Goal: Manage account settings

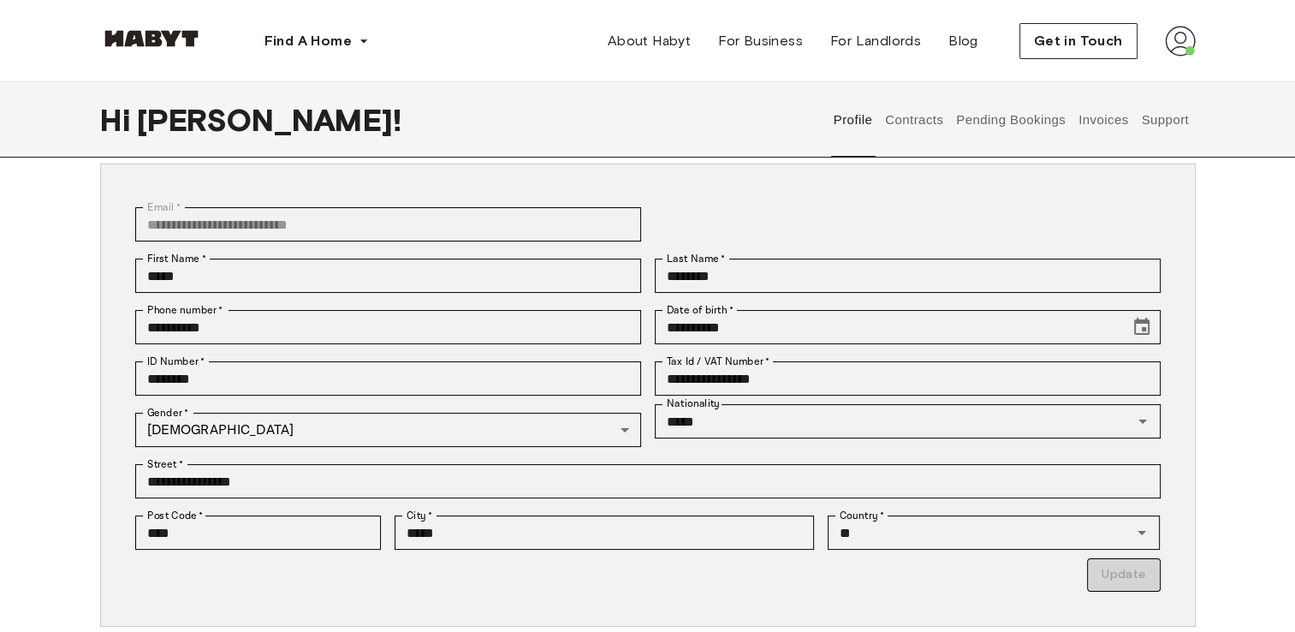
scroll to position [86, 0]
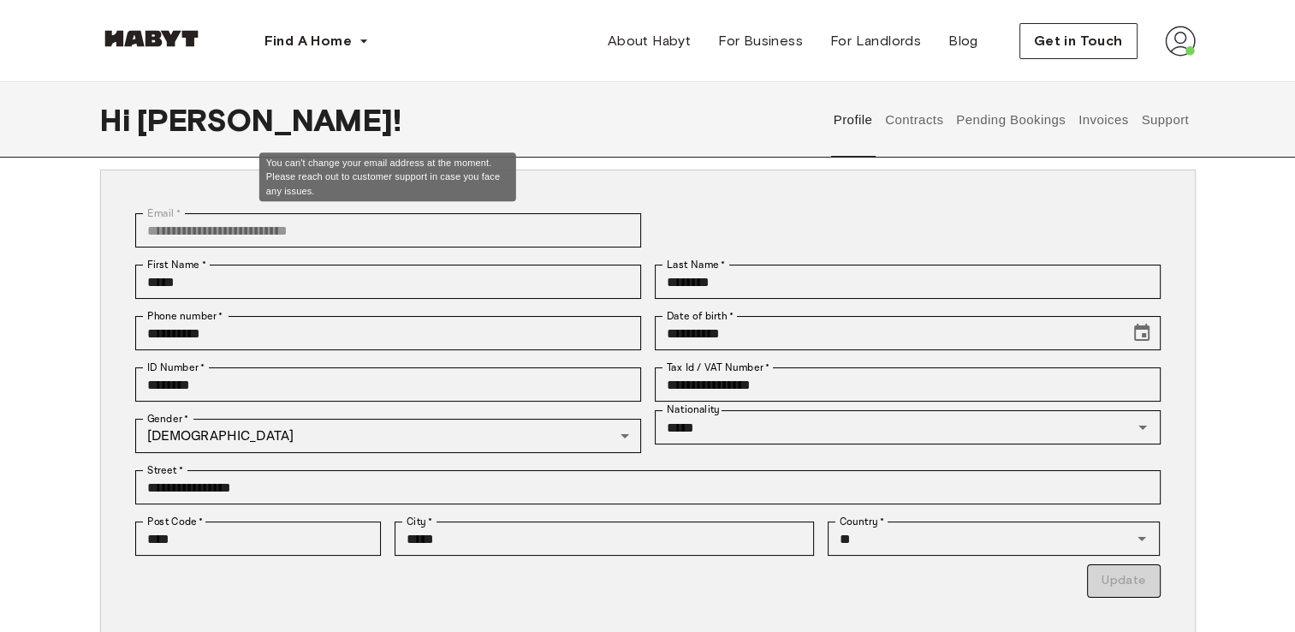
click at [579, 211] on div "**********" at bounding box center [381, 230] width 519 height 51
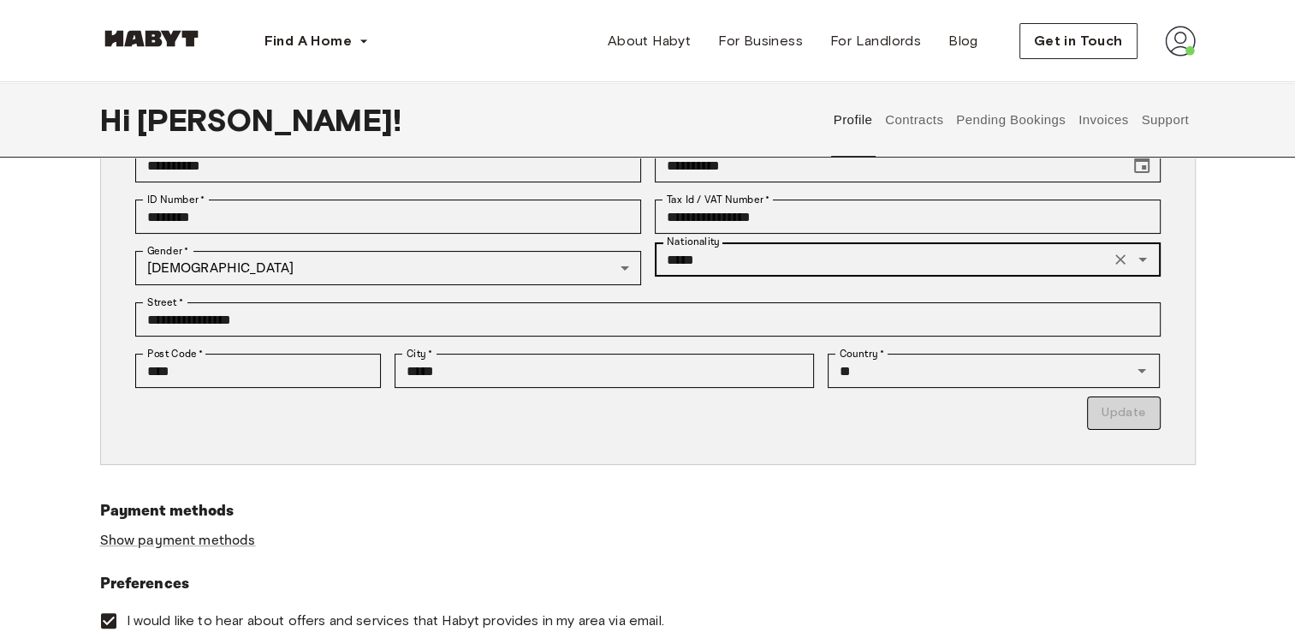
scroll to position [257, 0]
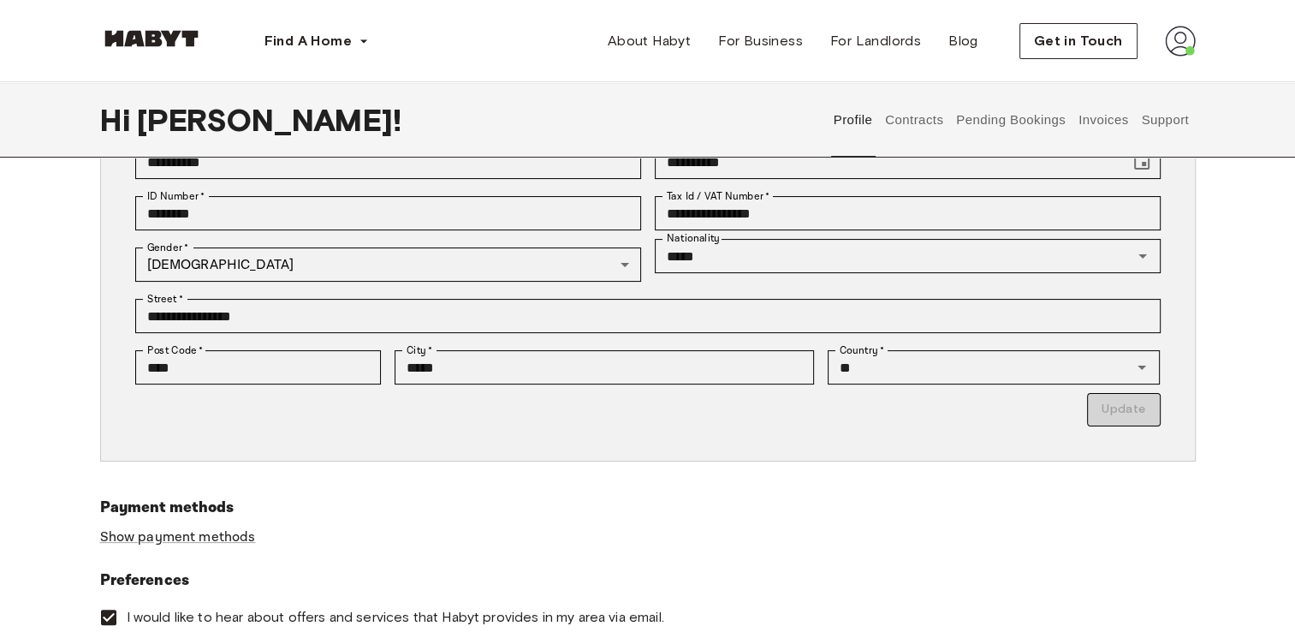
click at [1135, 419] on p "Update" at bounding box center [647, 409] width 1025 height 33
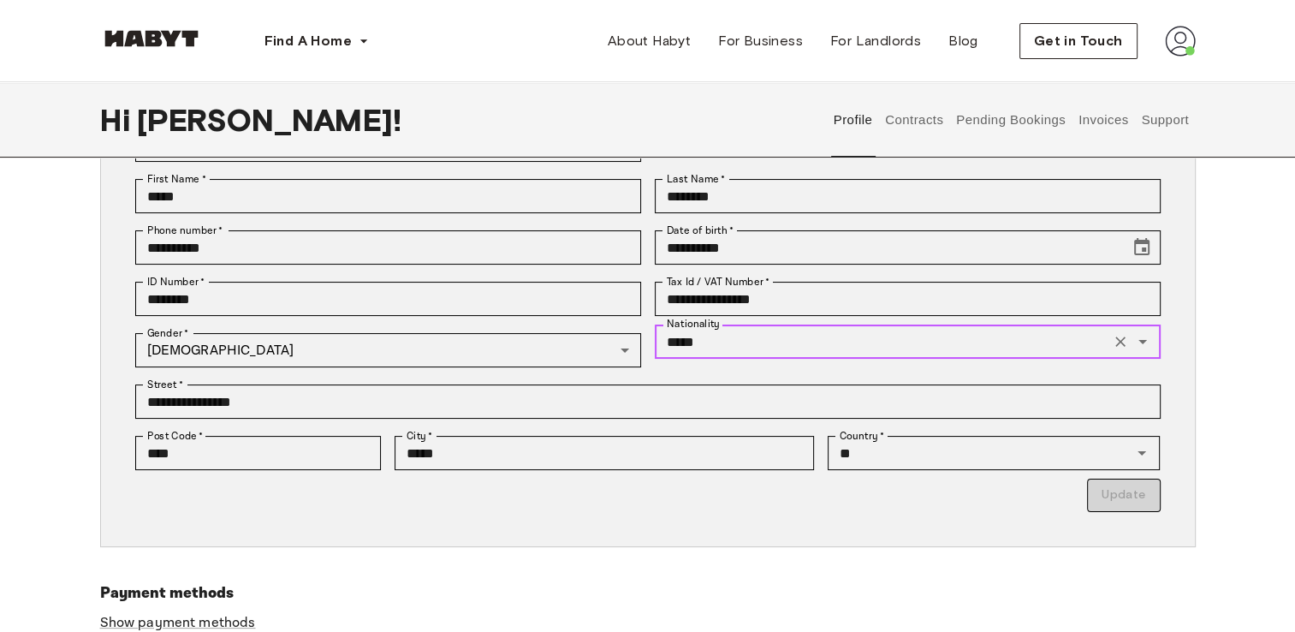
click at [1003, 339] on input "*****" at bounding box center [882, 341] width 445 height 24
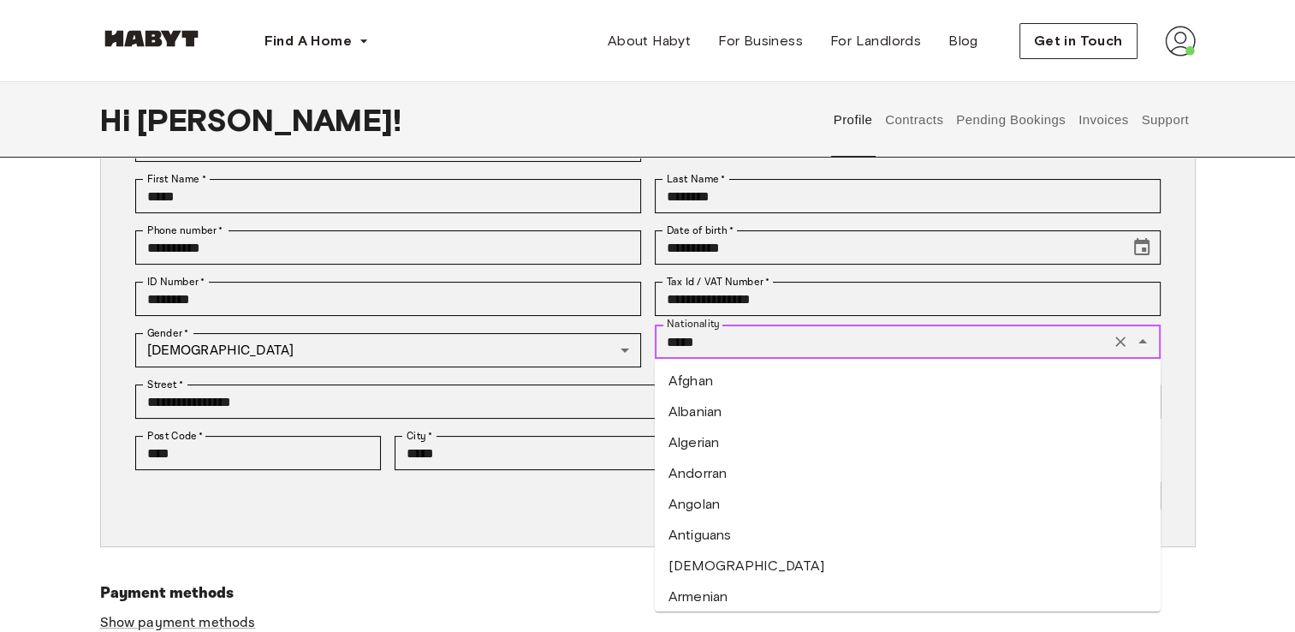
scroll to position [5915, 0]
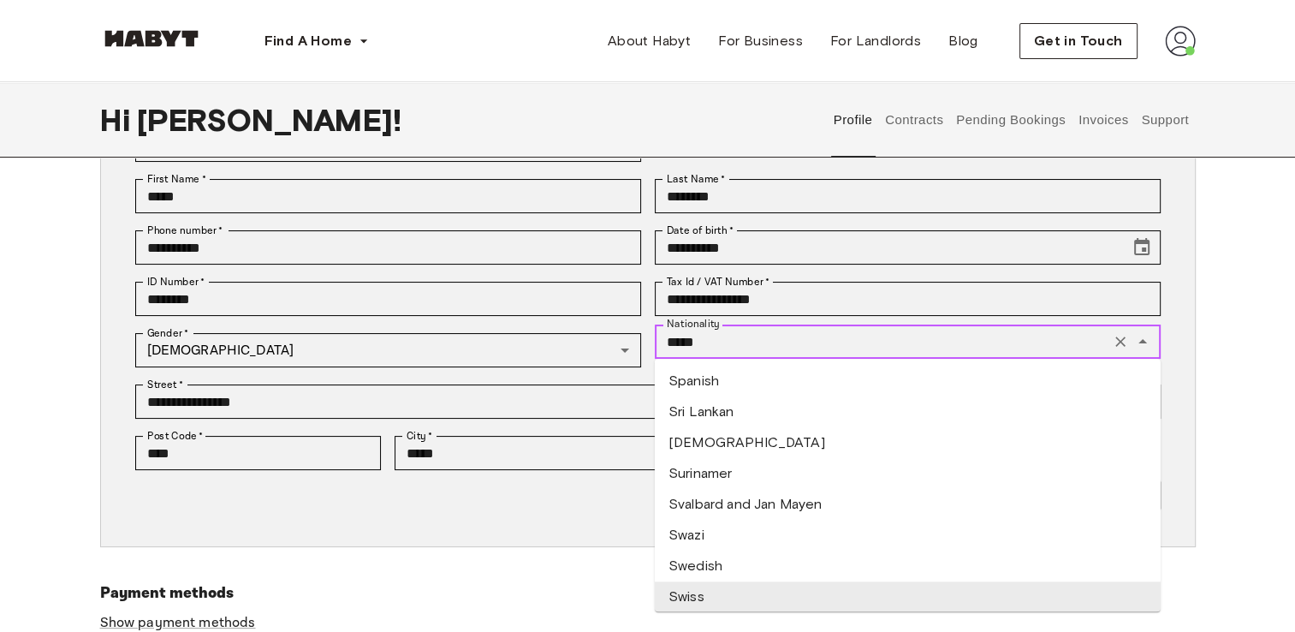
click at [767, 589] on li "Swiss" at bounding box center [908, 596] width 506 height 31
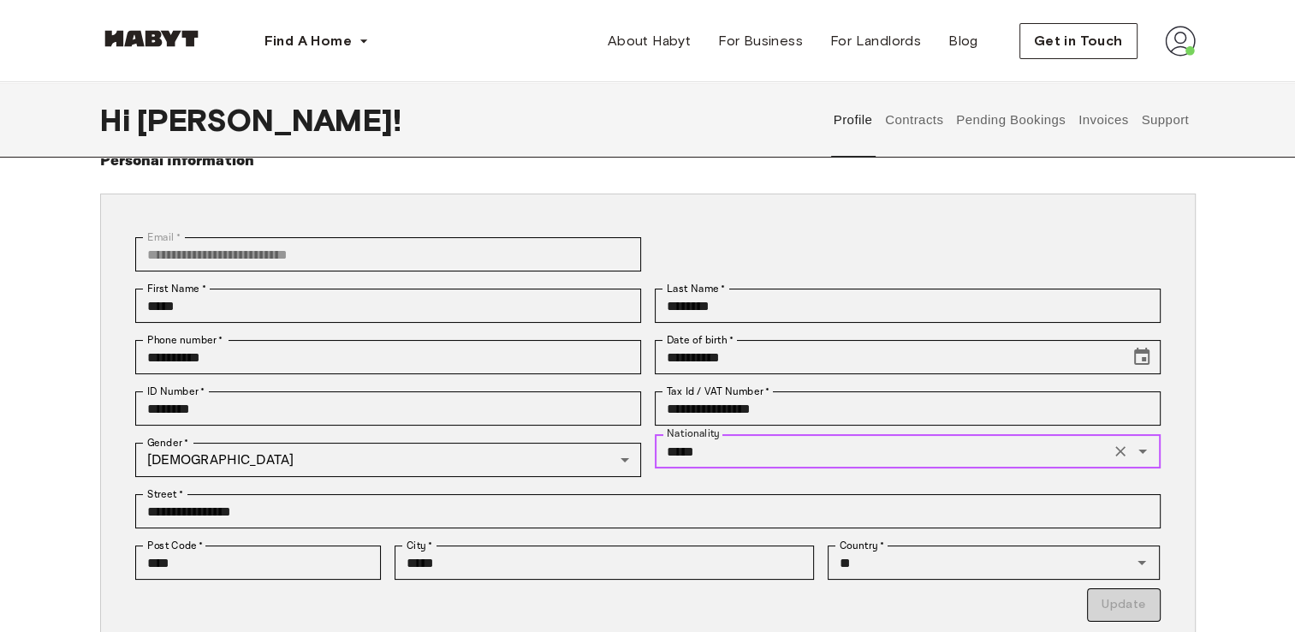
scroll to position [0, 0]
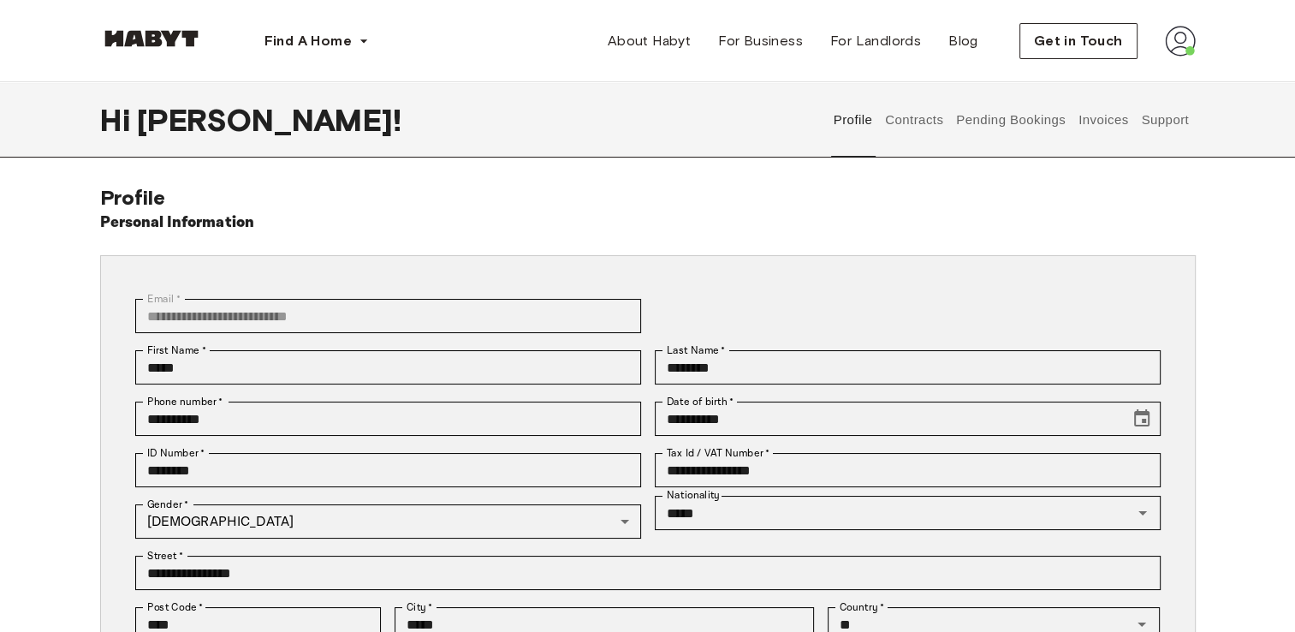
click at [939, 111] on button "Contracts" at bounding box center [914, 119] width 62 height 75
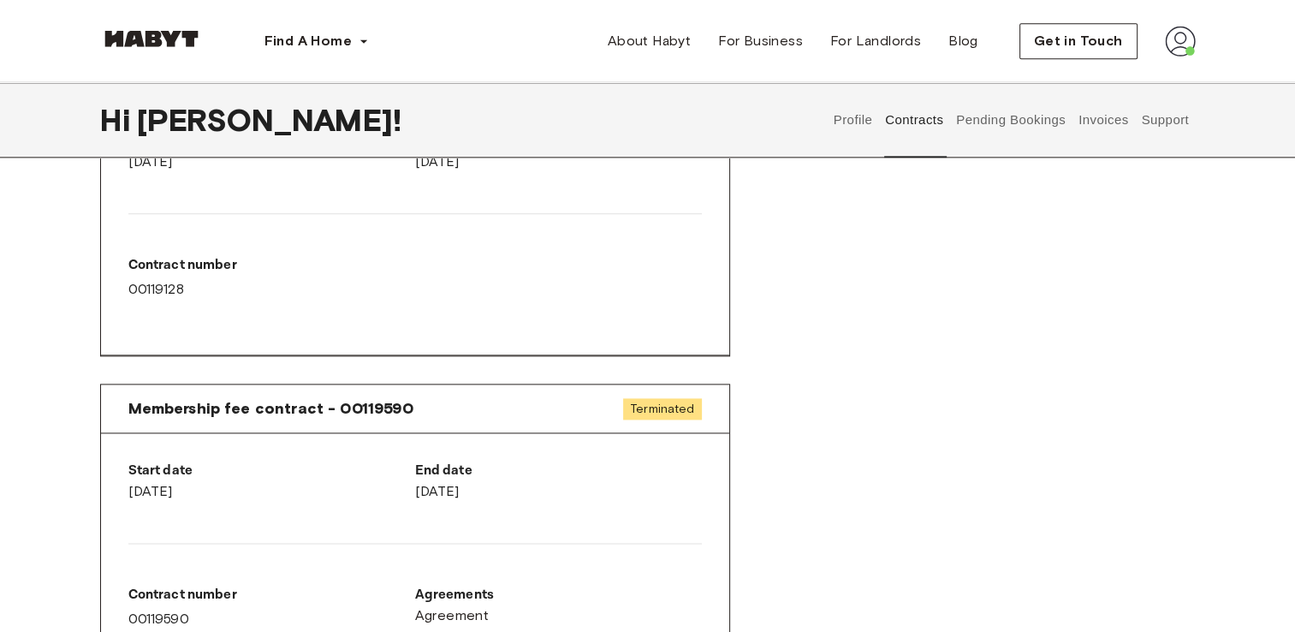
scroll to position [2054, 0]
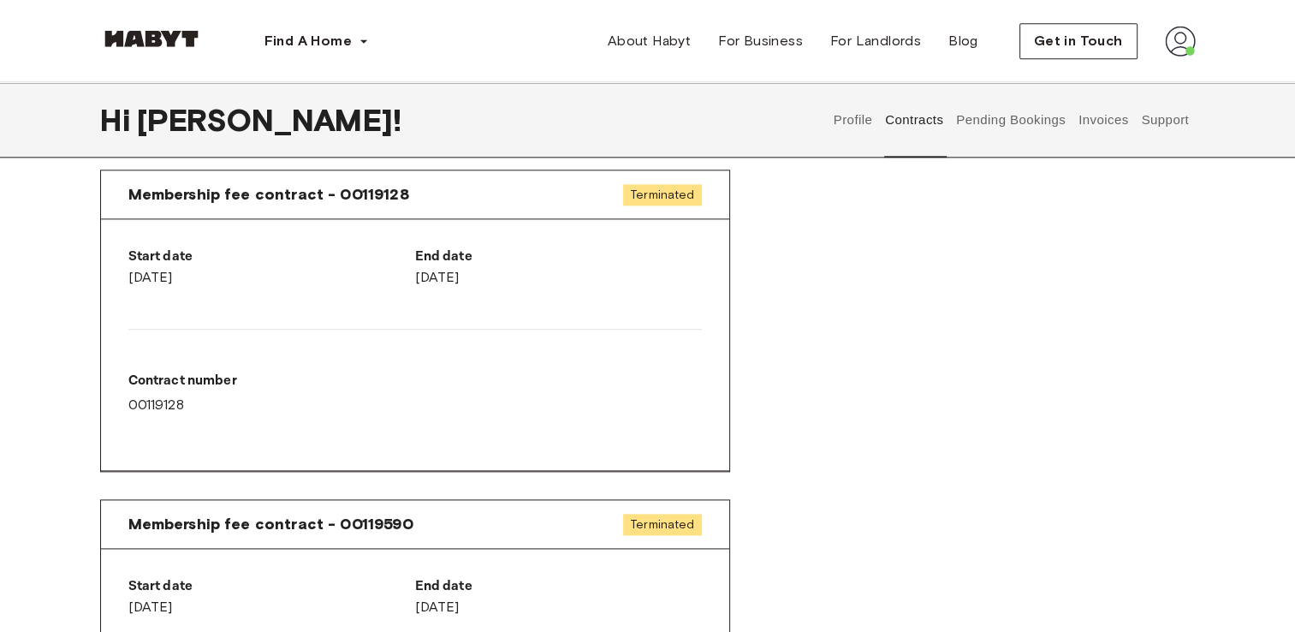
click at [1025, 128] on button "Pending Bookings" at bounding box center [1011, 119] width 114 height 75
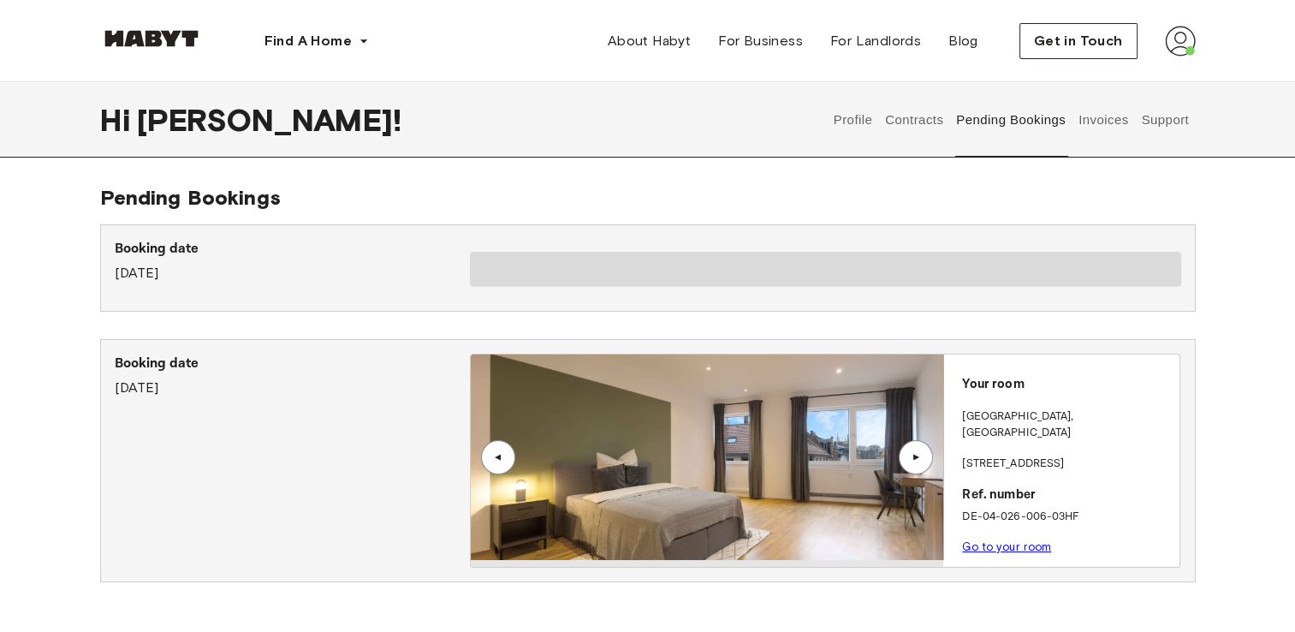
click at [1091, 120] on button "Invoices" at bounding box center [1103, 119] width 54 height 75
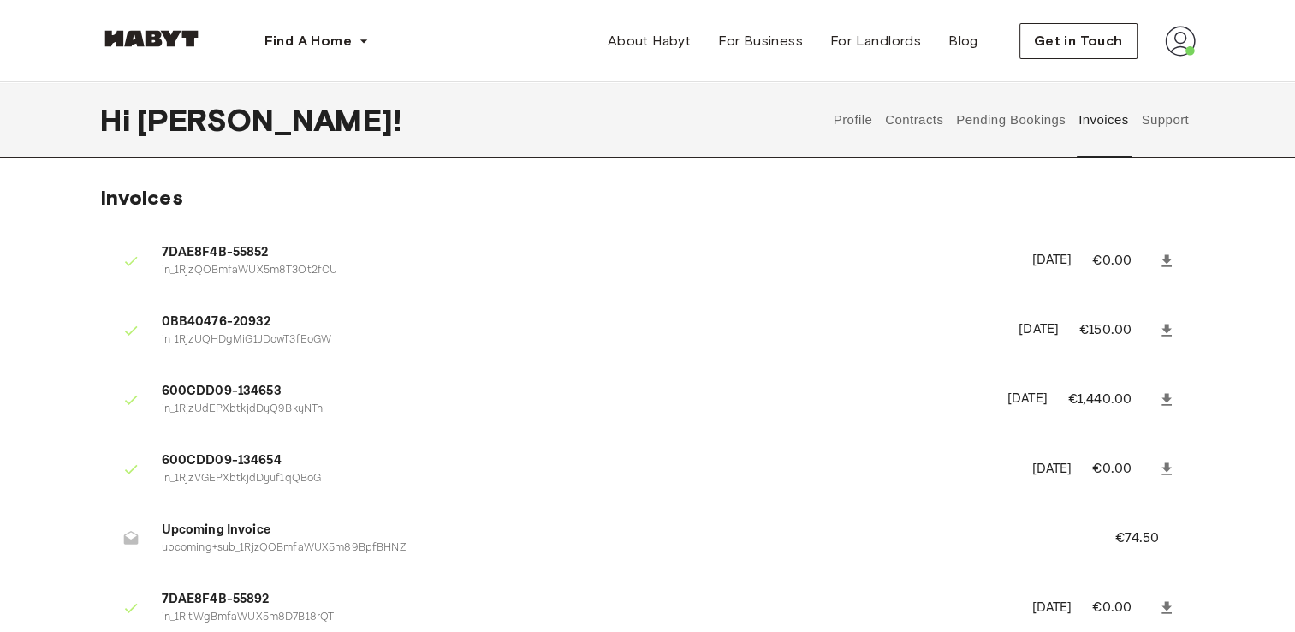
click at [1155, 125] on button "Support" at bounding box center [1165, 119] width 52 height 75
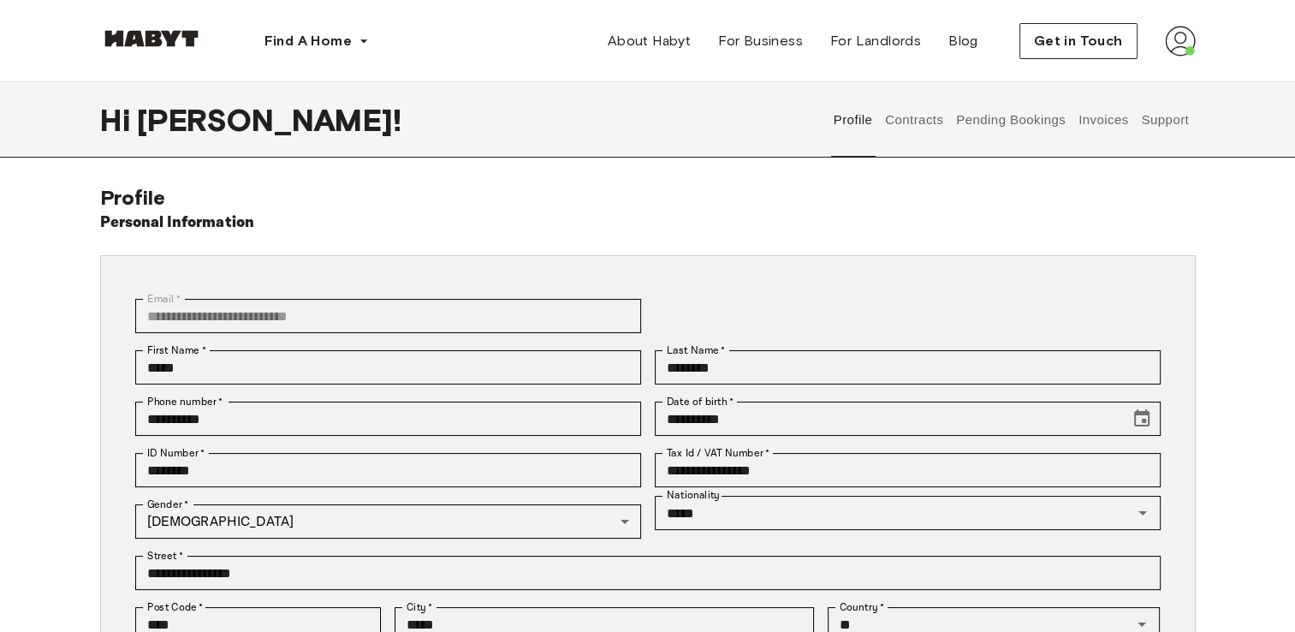
click at [1174, 41] on img at bounding box center [1180, 41] width 31 height 31
click at [914, 114] on button "Contracts" at bounding box center [914, 119] width 62 height 75
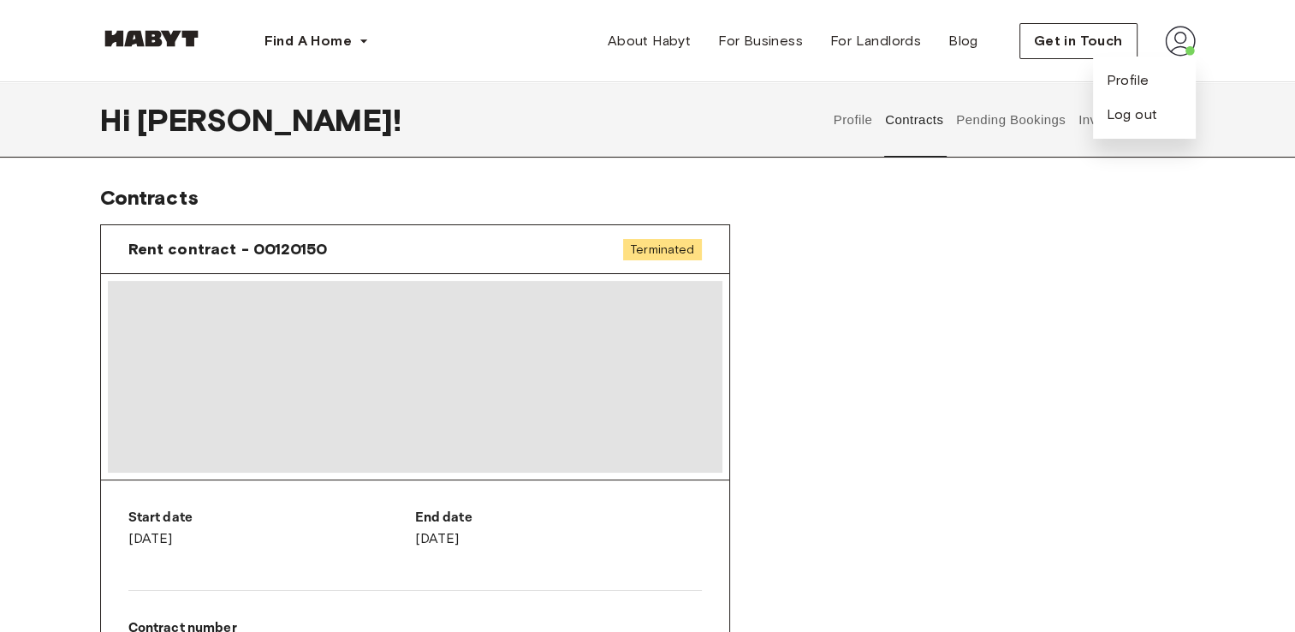
click at [914, 114] on button "Contracts" at bounding box center [914, 119] width 62 height 75
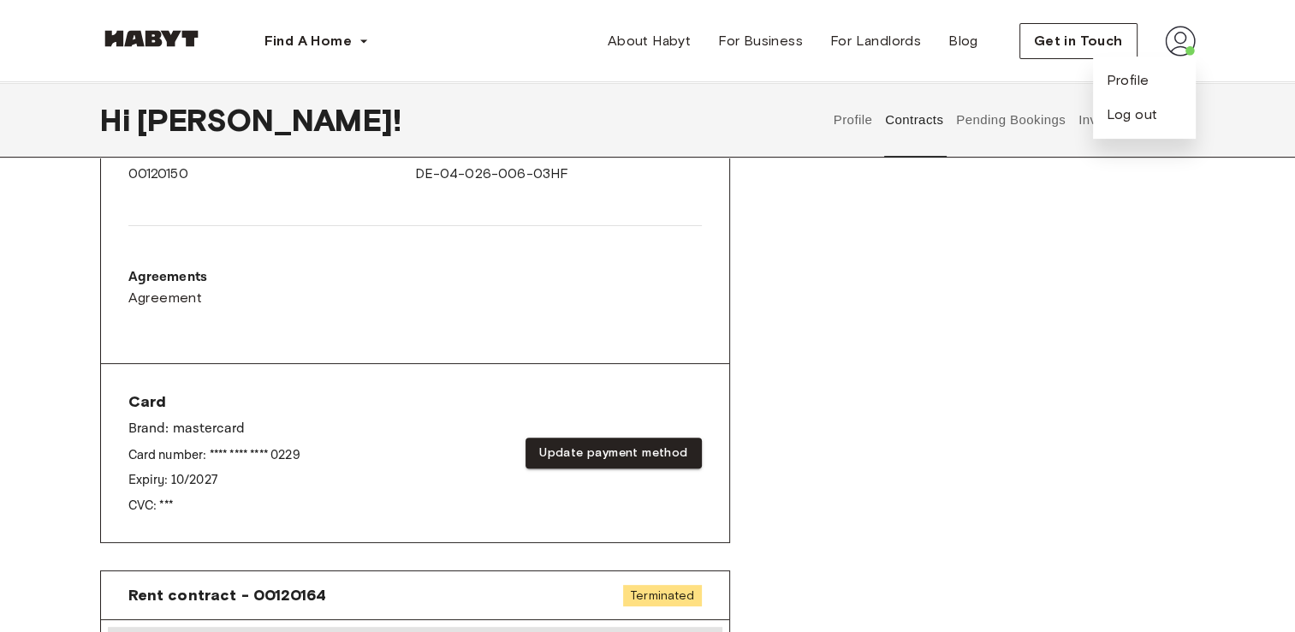
scroll to position [770, 0]
